Goal: Entertainment & Leisure: Consume media (video, audio)

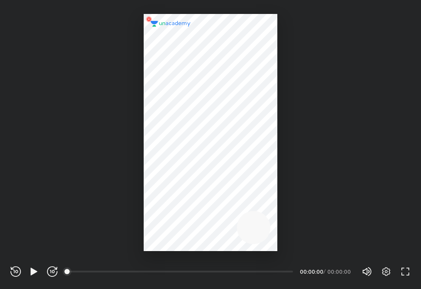
scroll to position [289, 421]
click at [32, 270] on icon "button" at bounding box center [33, 270] width 7 height 7
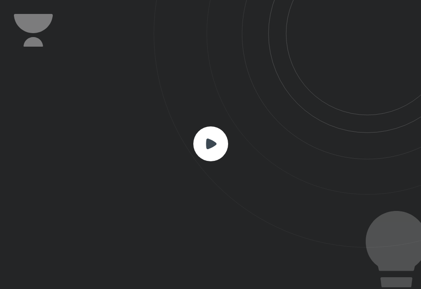
click at [232, 151] on icon at bounding box center [287, 123] width 267 height 247
click at [210, 141] on icon at bounding box center [211, 143] width 10 height 10
drag, startPoint x: 353, startPoint y: 272, endPoint x: 316, endPoint y: 370, distance: 104.4
click at [316, 0] on html "CONNECTING TO 's CLASS REWIND (J) PLAY (K) FORWARD (L) 00:00 00:00:00 / 00:00:0…" at bounding box center [210, 0] width 421 height 0
click at [205, 144] on rect at bounding box center [210, 143] width 35 height 35
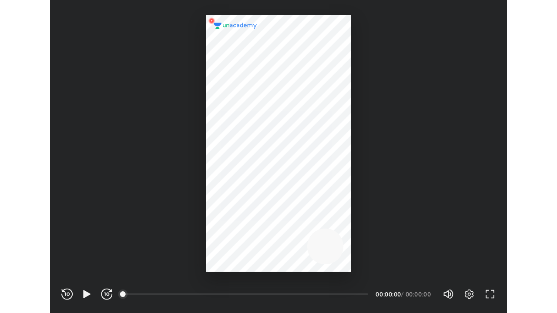
scroll to position [289, 421]
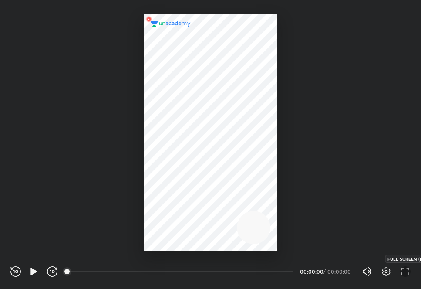
click at [407, 269] on icon "button" at bounding box center [405, 271] width 10 height 10
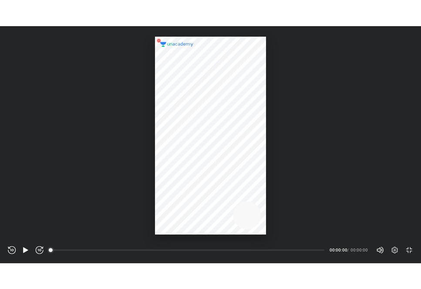
scroll to position [313, 557]
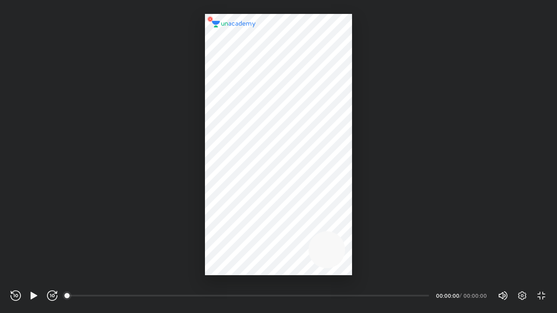
click at [420, 288] on div "Volume (M) 100% Settings EXIT FULL SCREEN (F)" at bounding box center [522, 295] width 49 height 13
click at [420, 288] on icon "button" at bounding box center [522, 296] width 8 height 9
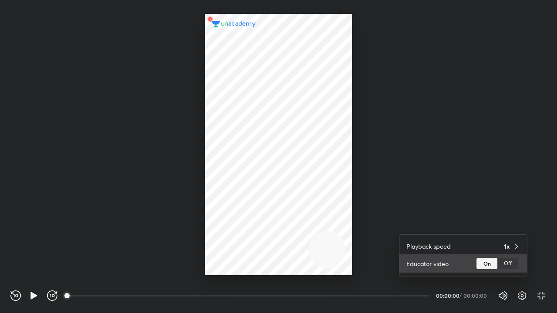
click at [420, 265] on div "Off" at bounding box center [508, 263] width 21 height 11
click at [34, 288] on div at bounding box center [278, 156] width 557 height 313
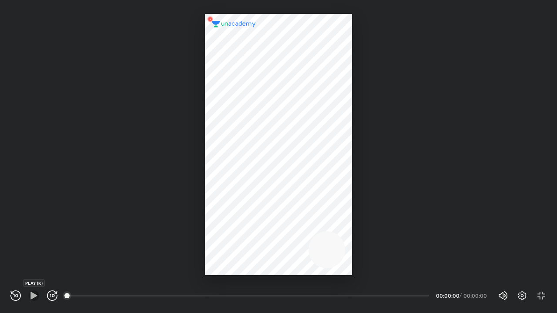
click at [34, 288] on icon "button" at bounding box center [34, 296] width 10 height 10
click at [420, 288] on icon "button" at bounding box center [541, 296] width 10 height 10
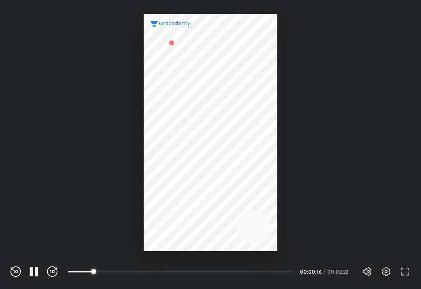
scroll to position [289, 421]
click at [35, 267] on icon "button" at bounding box center [36, 271] width 3 height 10
